Goal: Information Seeking & Learning: Learn about a topic

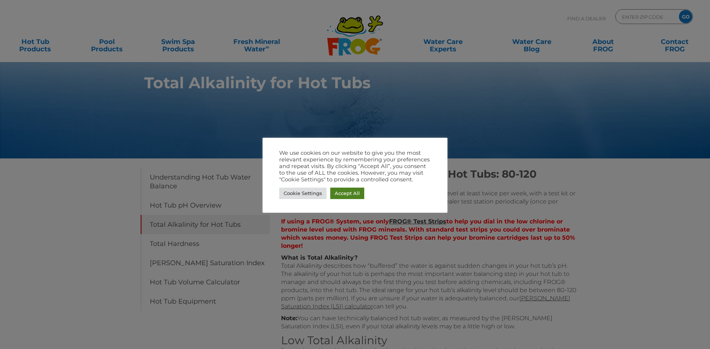
click at [350, 193] on link "Accept All" at bounding box center [347, 193] width 34 height 11
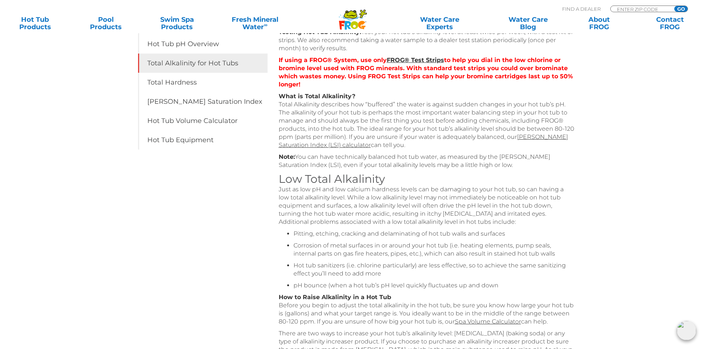
scroll to position [111, 0]
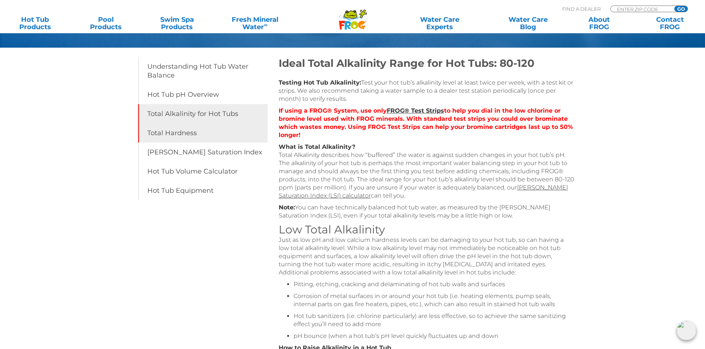
click at [199, 135] on link "Total Hardness" at bounding box center [202, 133] width 129 height 19
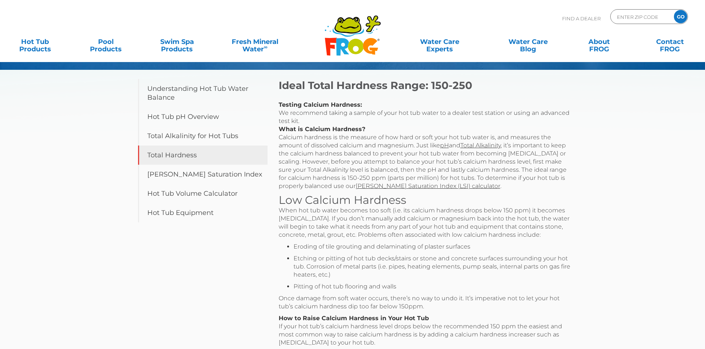
scroll to position [111, 0]
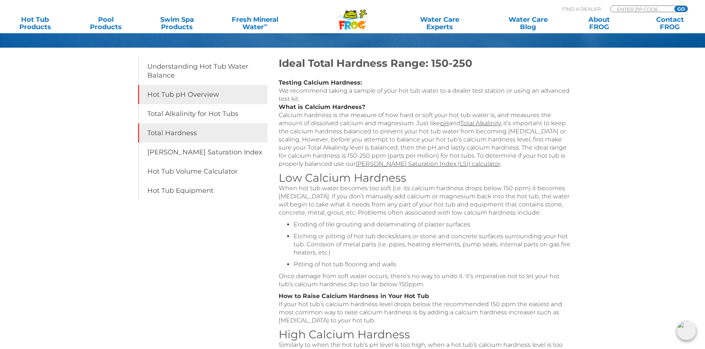
click at [186, 94] on link "Hot Tub pH Overview" at bounding box center [202, 94] width 129 height 19
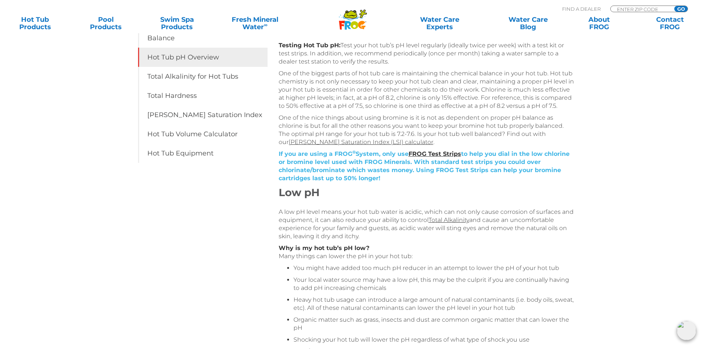
scroll to position [148, 0]
click at [172, 98] on link "Total Hardness" at bounding box center [202, 96] width 129 height 19
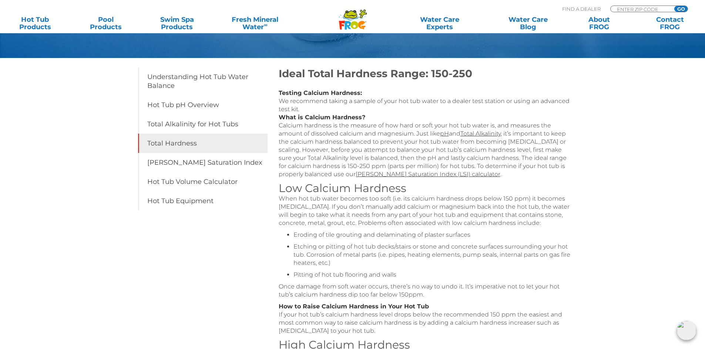
scroll to position [259, 0]
